Goal: Check status: Check status

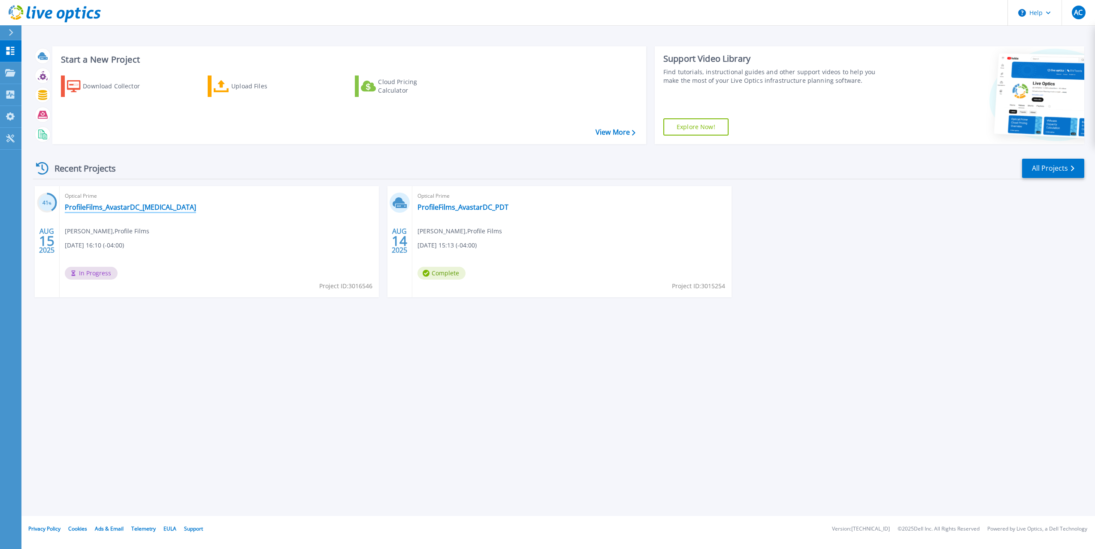
click at [122, 210] on link "ProfileFilms_AvastarDC_[MEDICAL_DATA]" at bounding box center [130, 207] width 131 height 9
